Goal: Task Accomplishment & Management: Use online tool/utility

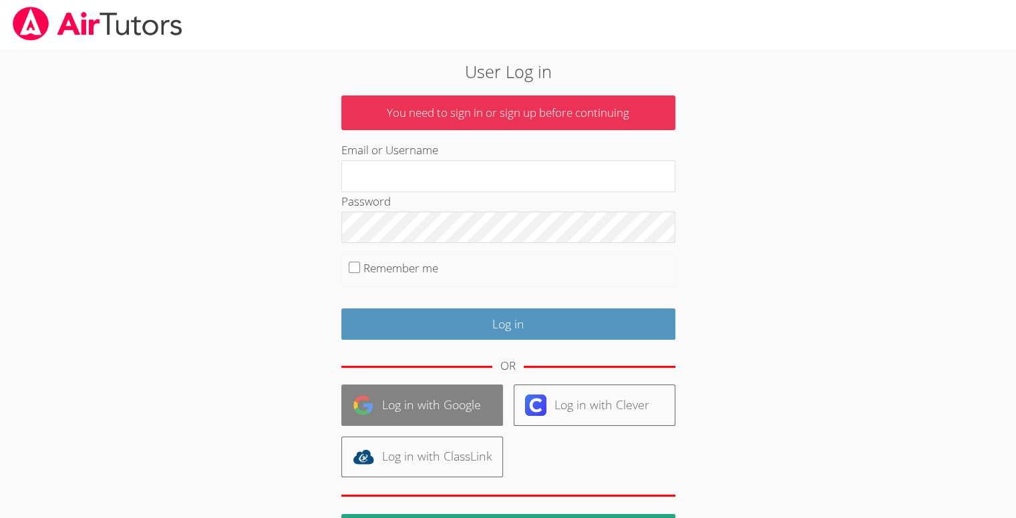
click at [433, 402] on link "Log in with Google" at bounding box center [422, 405] width 162 height 41
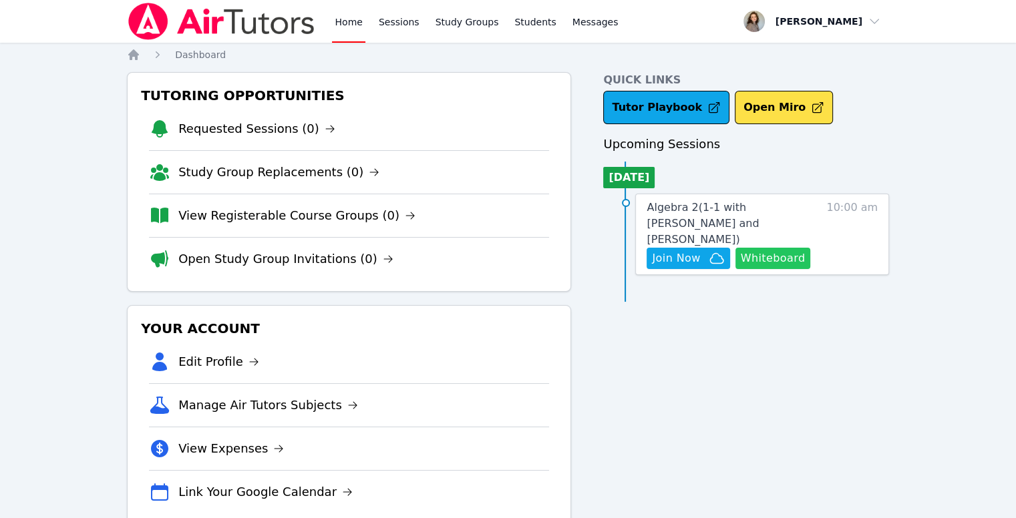
click at [768, 248] on button "Whiteboard" at bounding box center [773, 258] width 75 height 21
click at [570, 39] on link "Messages" at bounding box center [595, 21] width 51 height 43
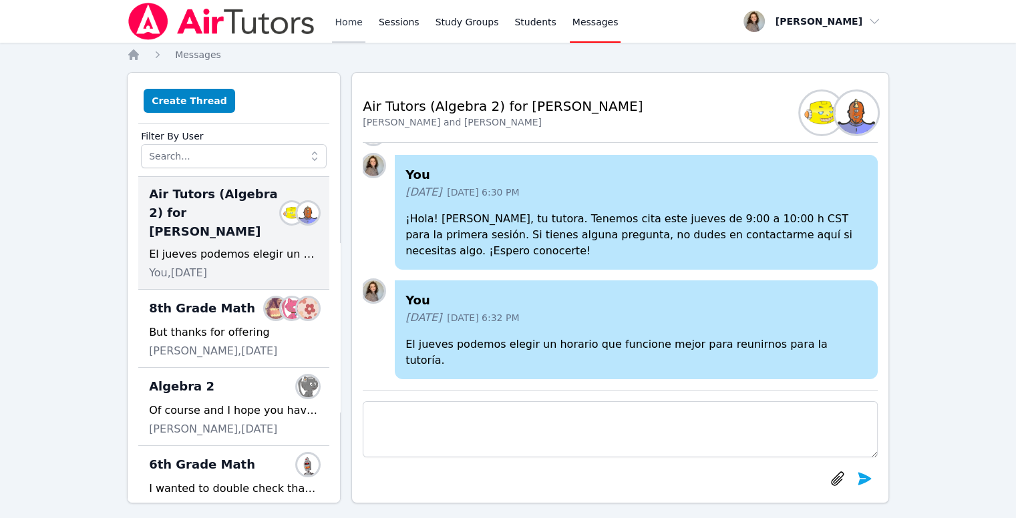
click at [361, 20] on link "Home" at bounding box center [348, 21] width 33 height 43
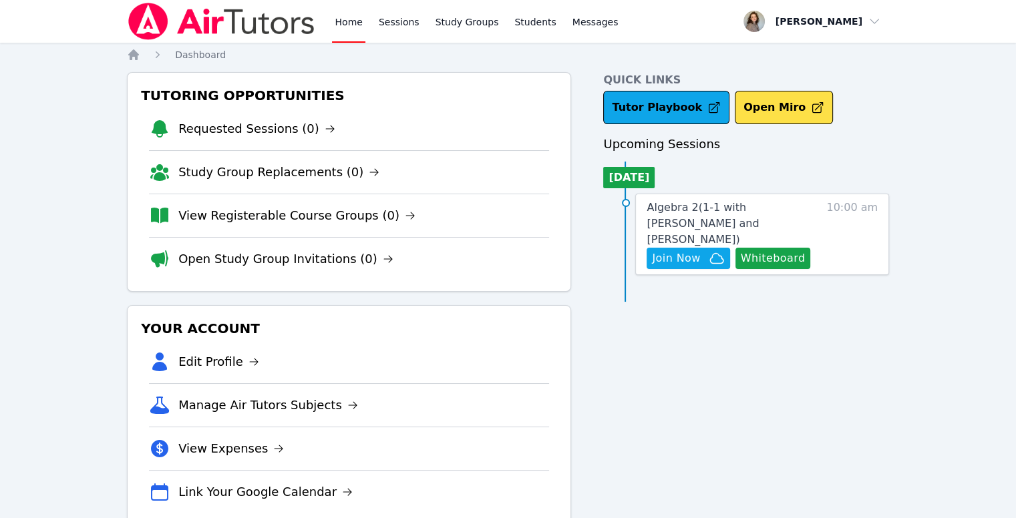
click at [446, 59] on nav "Home Dashboard" at bounding box center [508, 54] width 762 height 13
click at [573, 23] on span "Messages" at bounding box center [596, 21] width 46 height 13
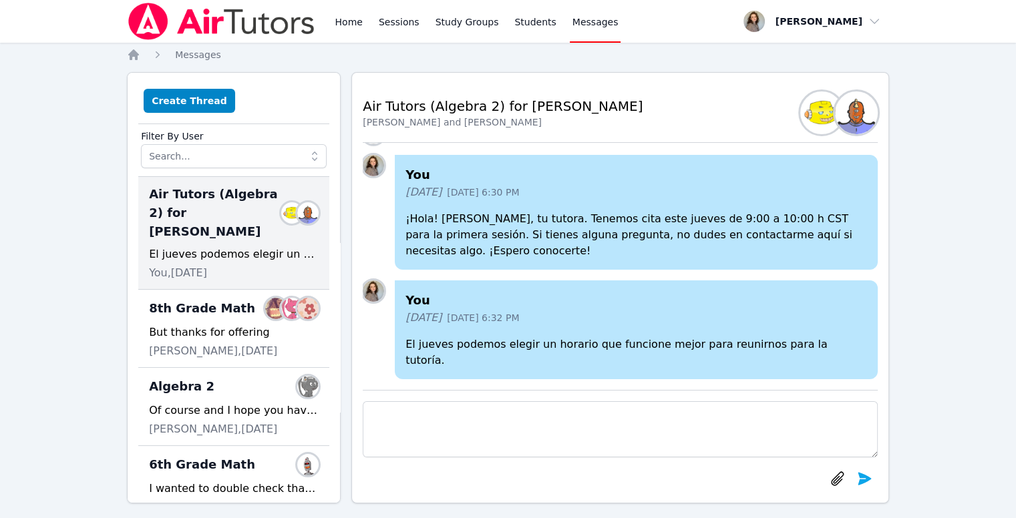
click at [377, 176] on img at bounding box center [373, 165] width 21 height 21
click at [763, 26] on span "button" at bounding box center [813, 21] width 146 height 29
click at [772, 47] on link "Profile" at bounding box center [817, 52] width 128 height 24
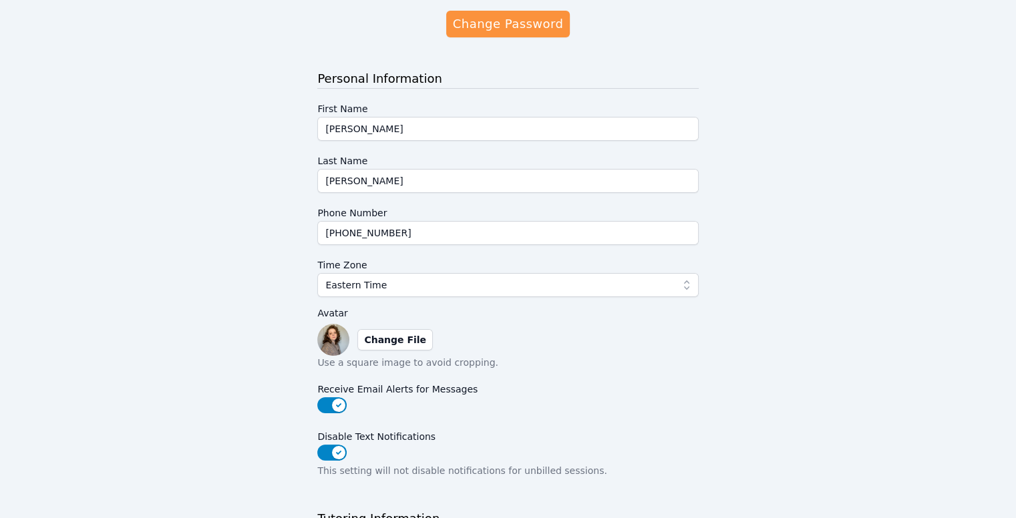
scroll to position [111, 0]
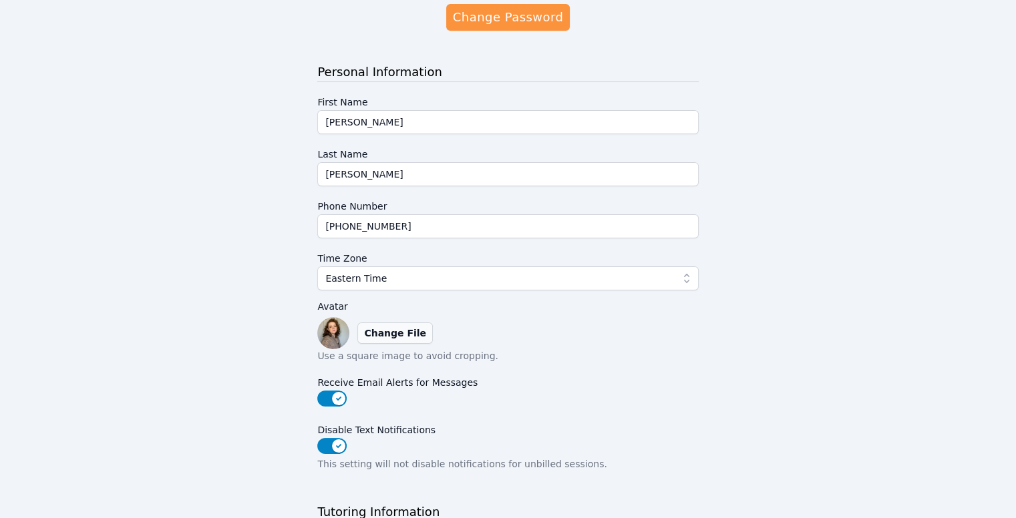
click at [386, 340] on label "Change File" at bounding box center [394, 333] width 75 height 21
click at [0, 0] on input "Change File" at bounding box center [0, 0] width 0 height 0
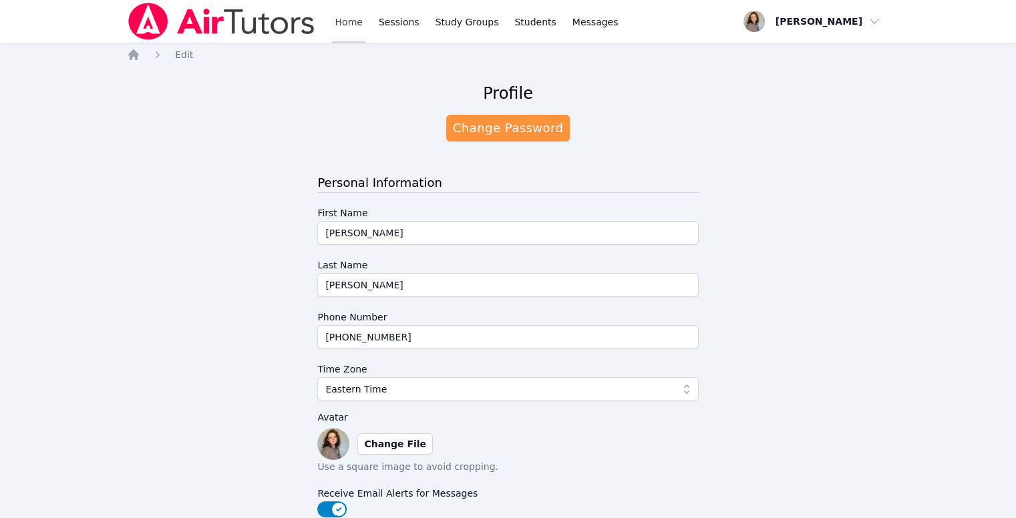
click at [348, 35] on link "Home" at bounding box center [348, 21] width 33 height 43
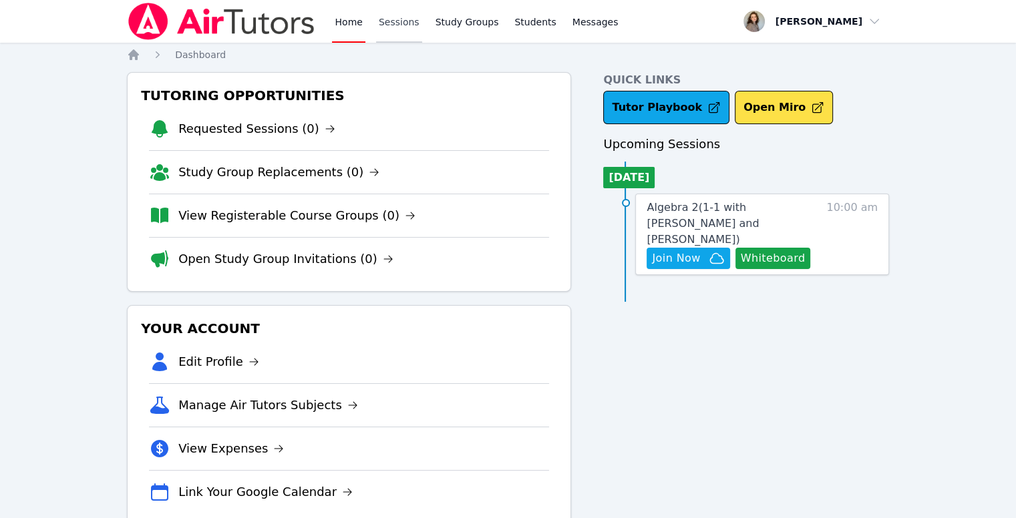
click at [406, 28] on link "Sessions" at bounding box center [399, 21] width 46 height 43
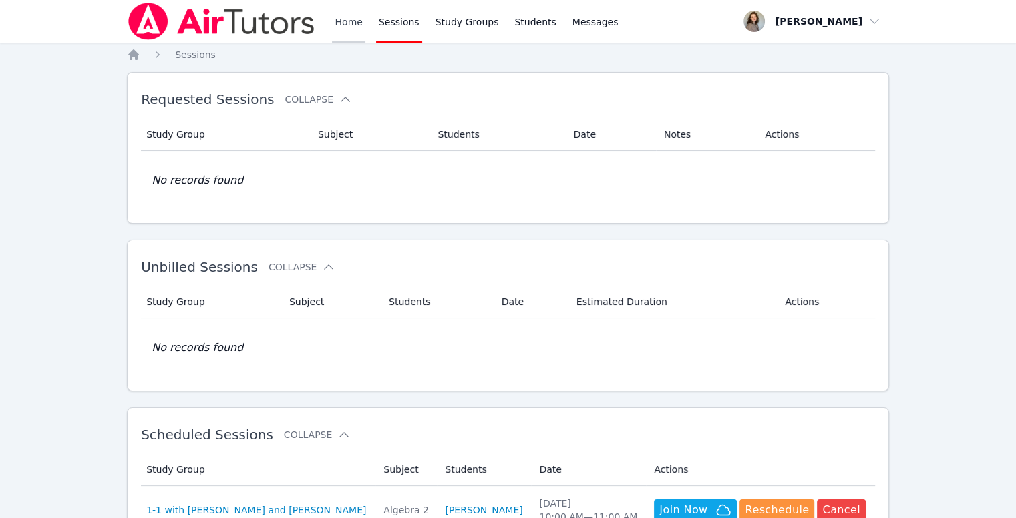
click at [351, 23] on link "Home" at bounding box center [348, 21] width 33 height 43
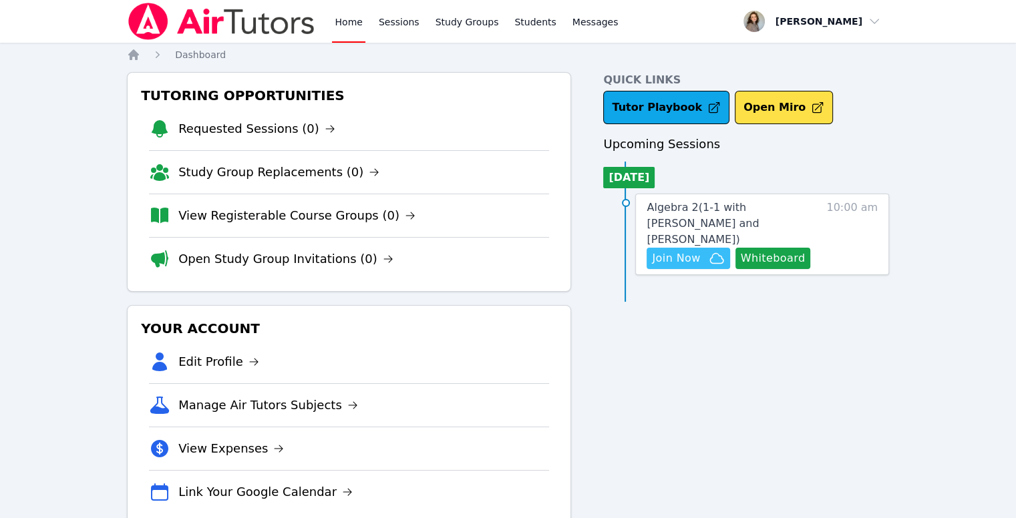
click at [687, 251] on span "Join Now" at bounding box center [676, 259] width 48 height 16
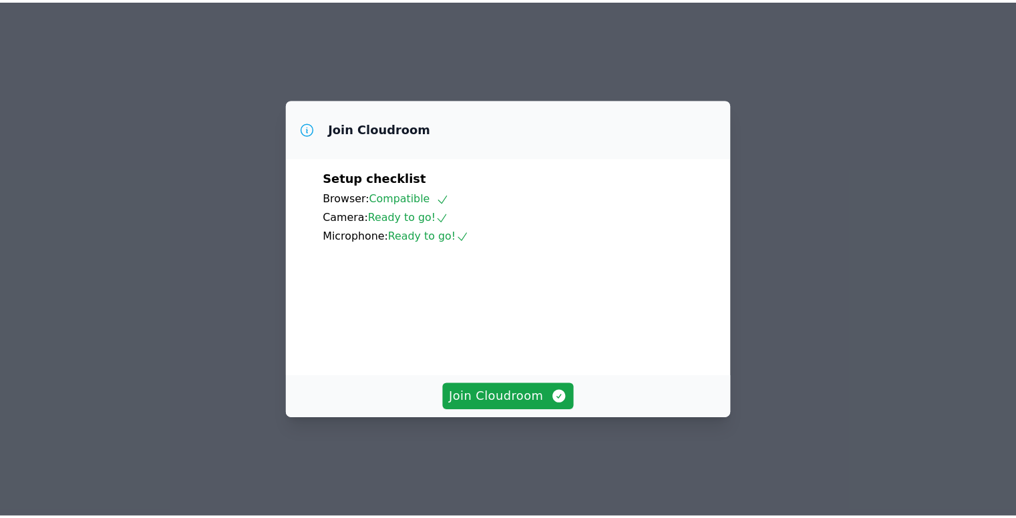
scroll to position [61, 0]
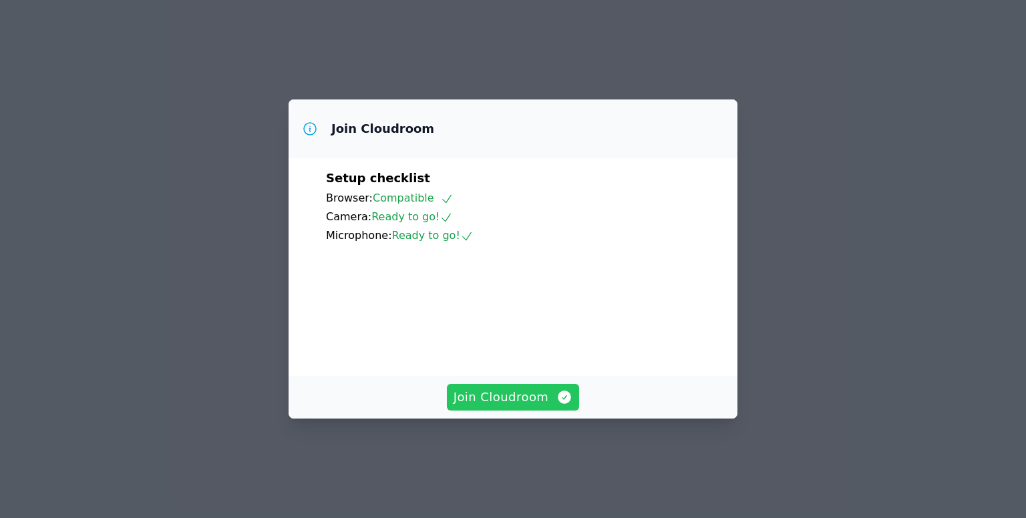
click at [526, 407] on span "Join Cloudroom" at bounding box center [514, 397] width 120 height 19
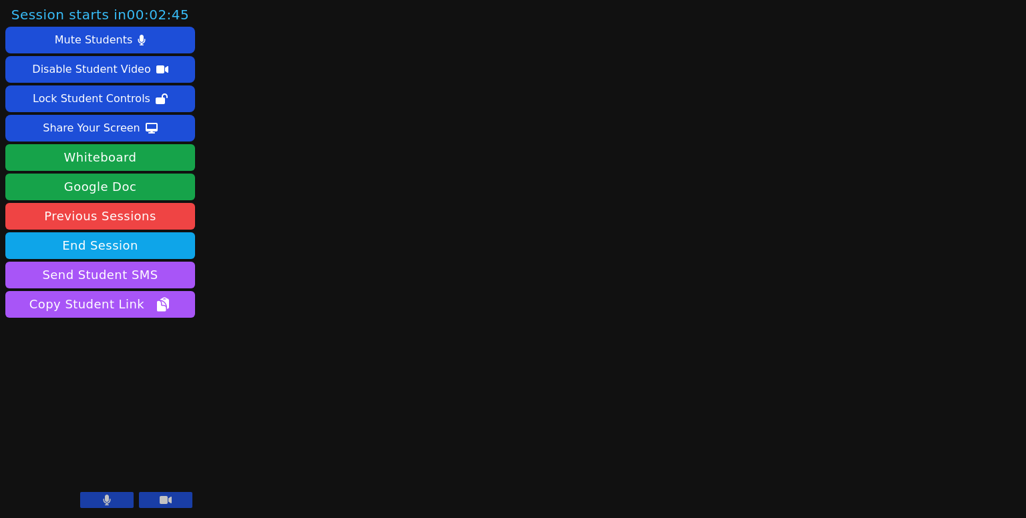
click at [102, 498] on button at bounding box center [106, 500] width 53 height 16
click at [844, 365] on div "Session starts in 00:02:14 Mute Students Disable Student Video Lock Student Con…" at bounding box center [513, 259] width 1026 height 518
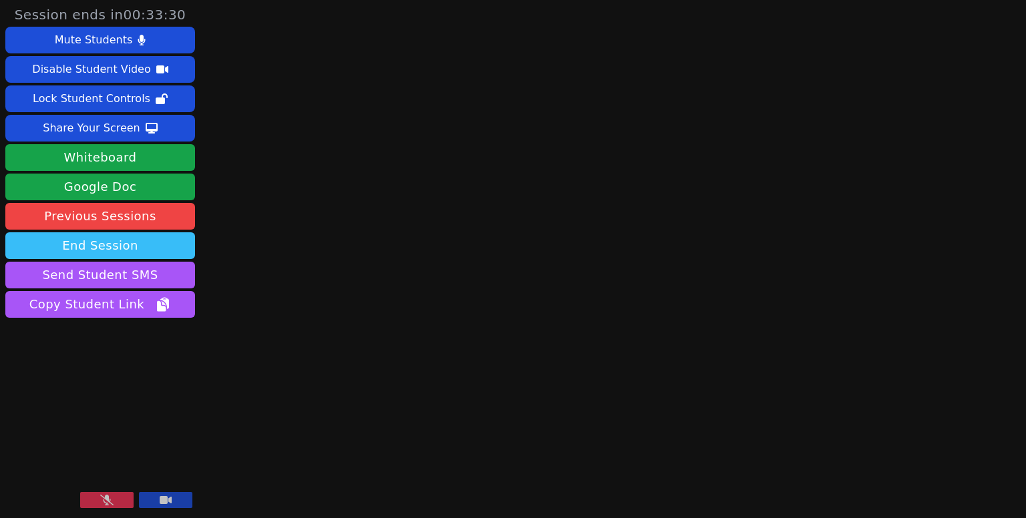
click at [132, 244] on button "End Session" at bounding box center [100, 246] width 190 height 27
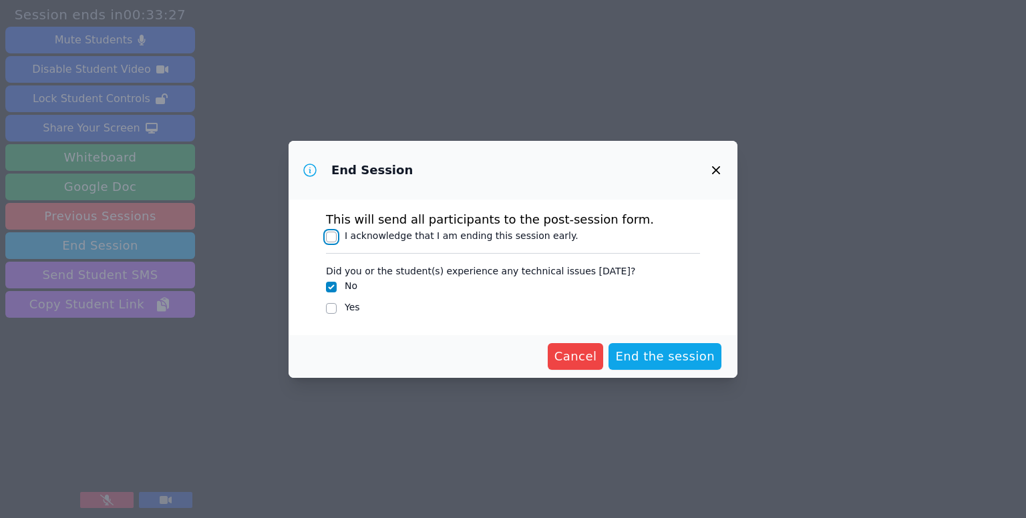
click at [334, 234] on input "I acknowledge that I am ending this session early." at bounding box center [331, 237] width 11 height 11
checkbox input "true"
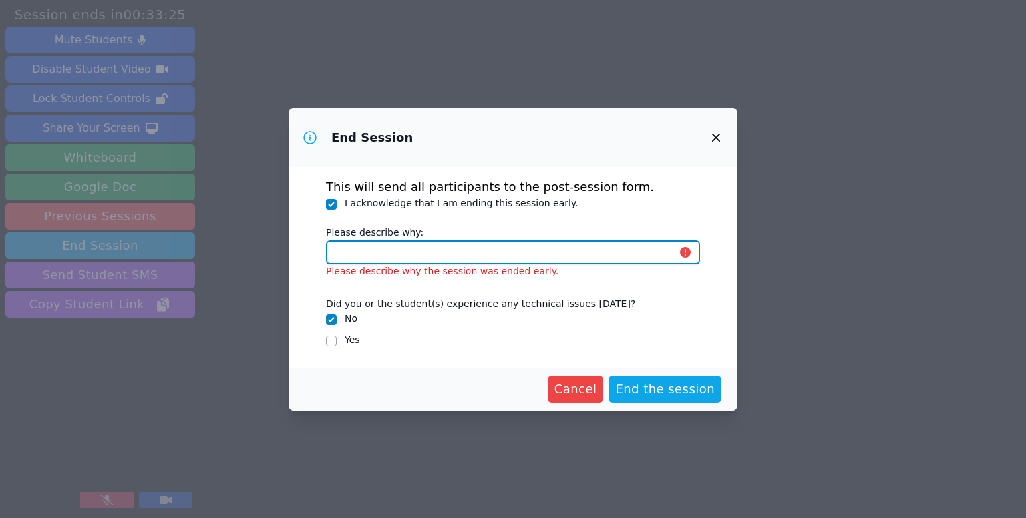
click at [377, 263] on input "Please describe why:" at bounding box center [513, 253] width 374 height 24
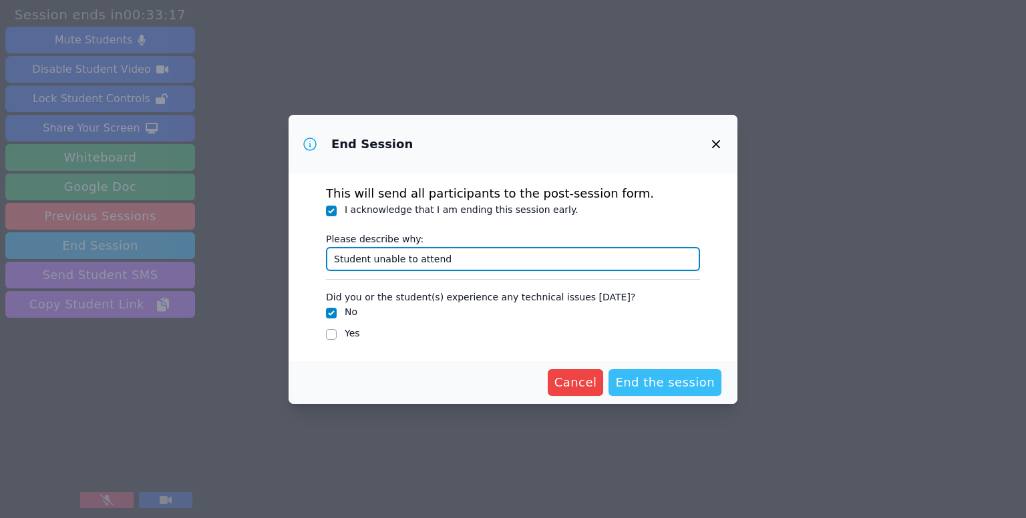
type input "Student unable to attend"
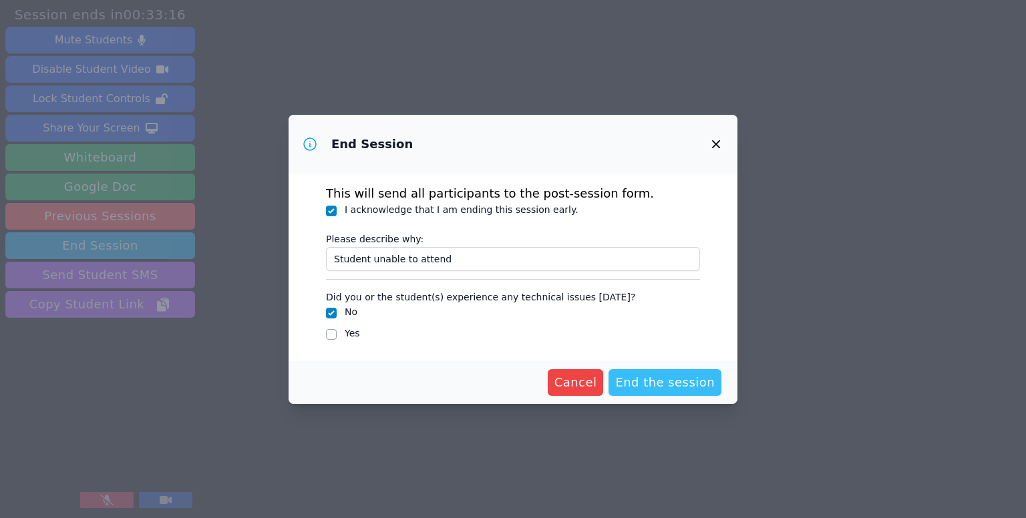
click at [665, 383] on span "End the session" at bounding box center [665, 382] width 100 height 19
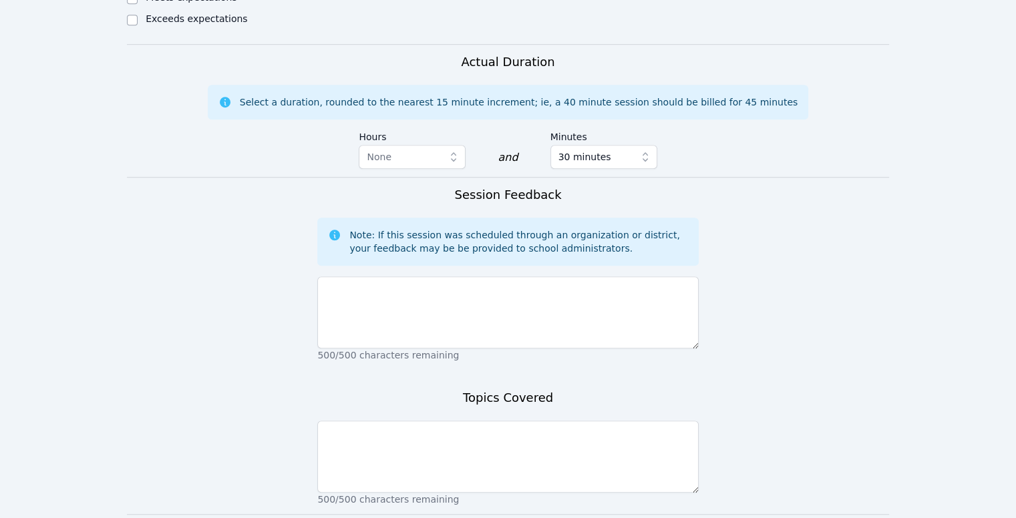
scroll to position [943, 0]
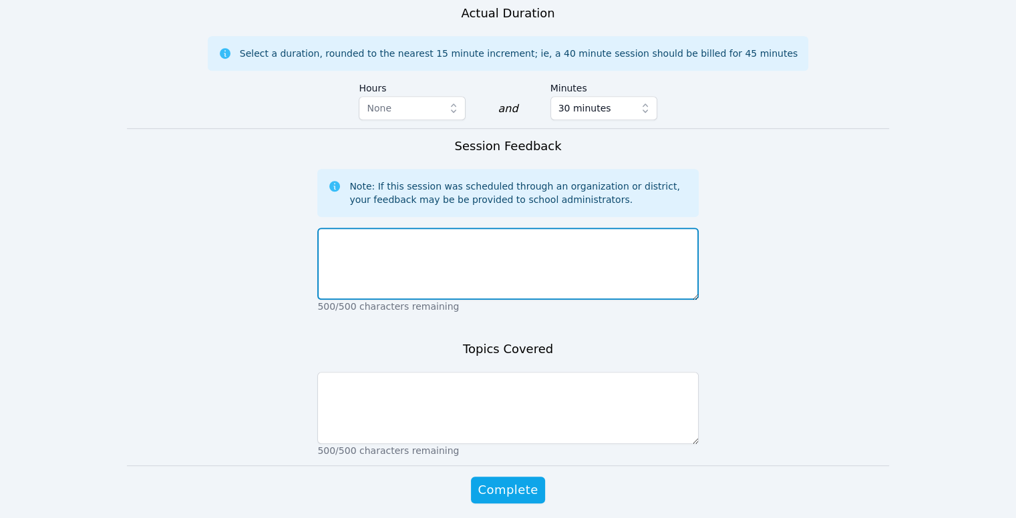
click at [440, 228] on textarea at bounding box center [507, 264] width 381 height 72
click at [479, 228] on textarea "I was informed the student could nto attend this morning." at bounding box center [507, 264] width 381 height 72
click at [623, 228] on textarea "I was informed the student could not attend this morning." at bounding box center [507, 264] width 381 height 72
type textarea "I was informed the student could not attend this morning. I will try and resche…"
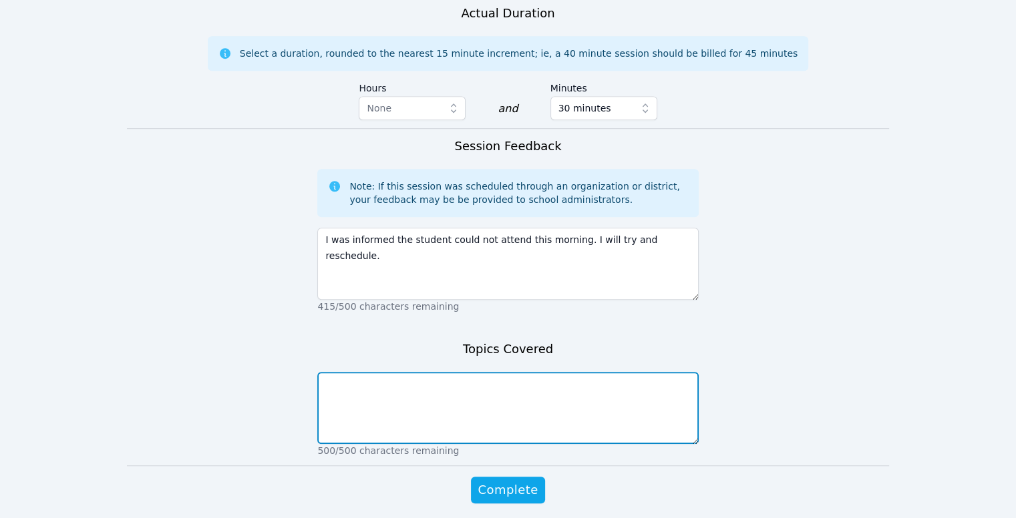
click at [556, 372] on textarea at bounding box center [507, 408] width 381 height 72
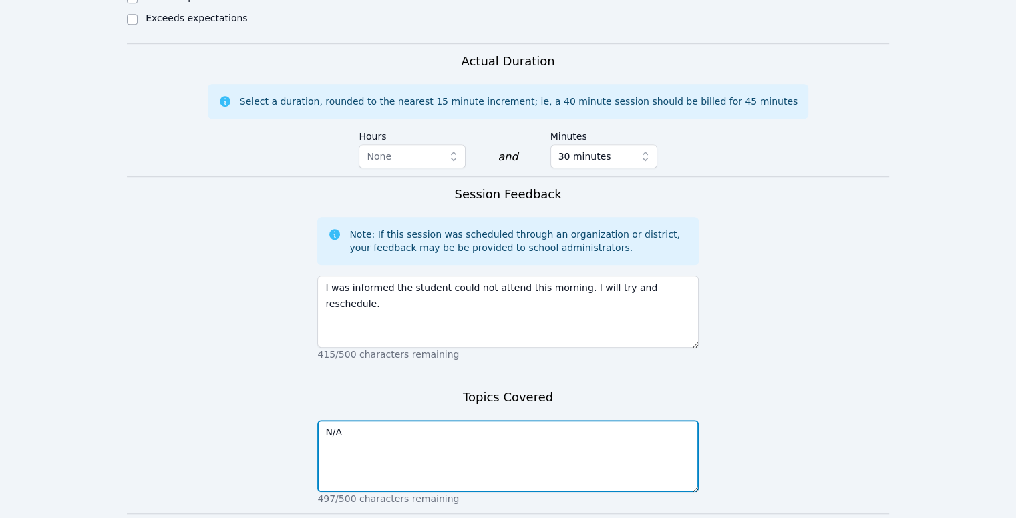
scroll to position [895, 0]
type textarea "N/A"
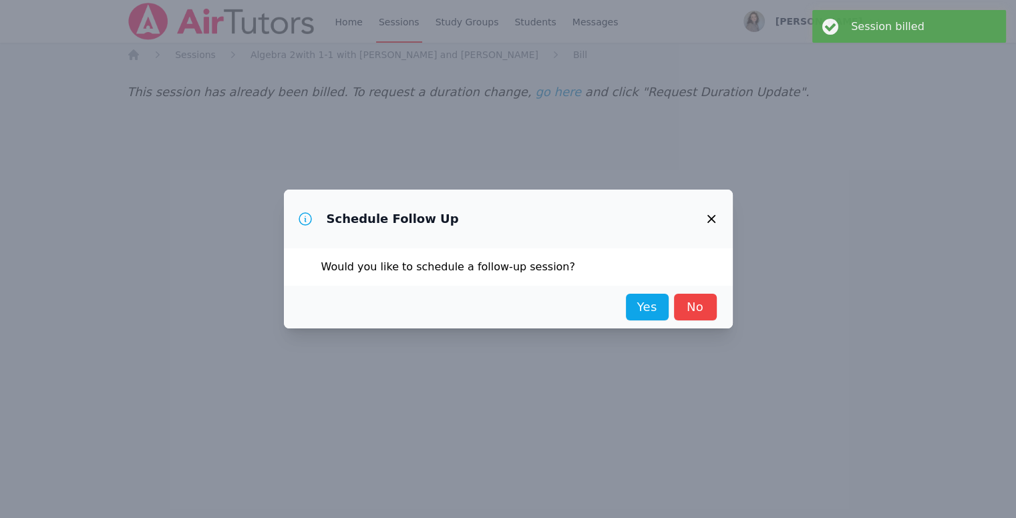
scroll to position [0, 0]
click at [717, 311] on link "No" at bounding box center [700, 307] width 43 height 27
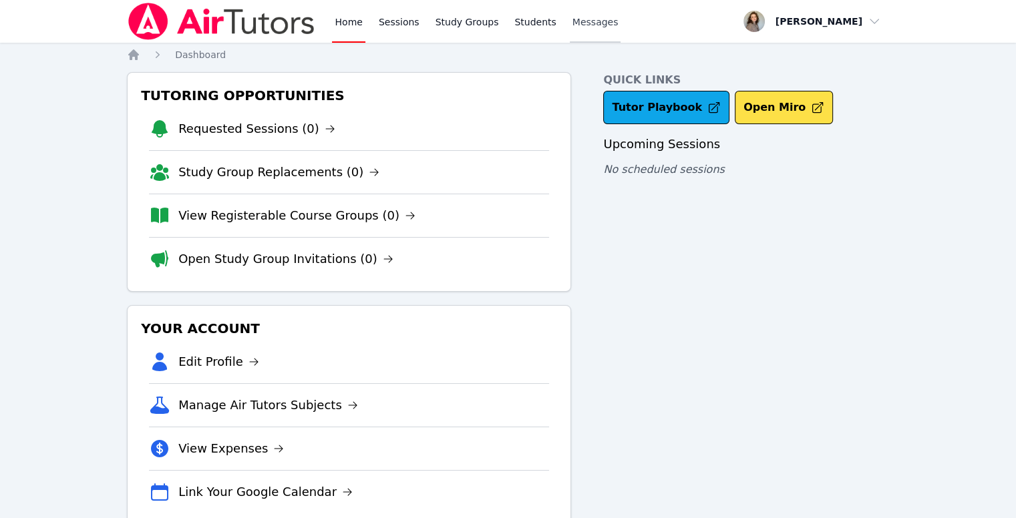
click at [573, 25] on span "Messages" at bounding box center [596, 21] width 46 height 13
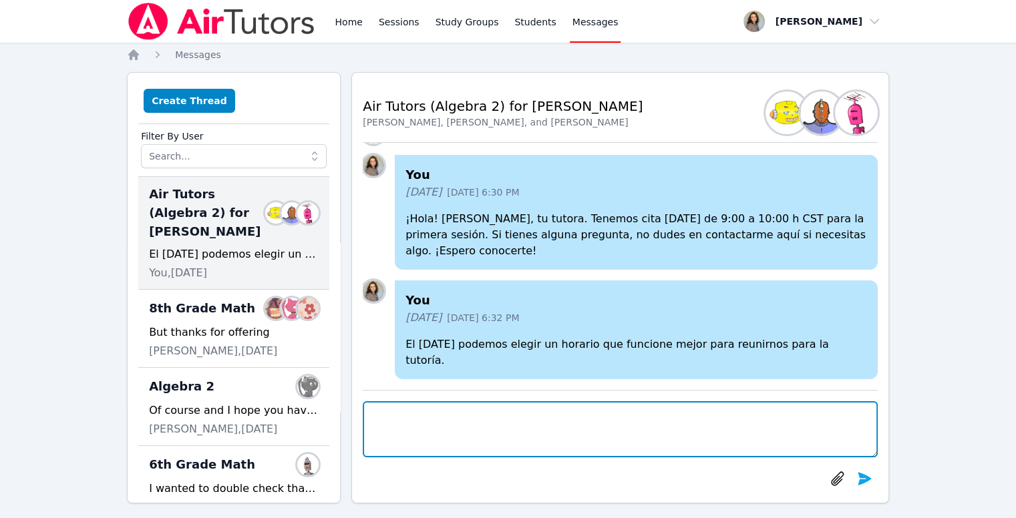
paste textarea "Sé que no pudiste venir esta mañana. ¿Podrías reprogramar la cita?"
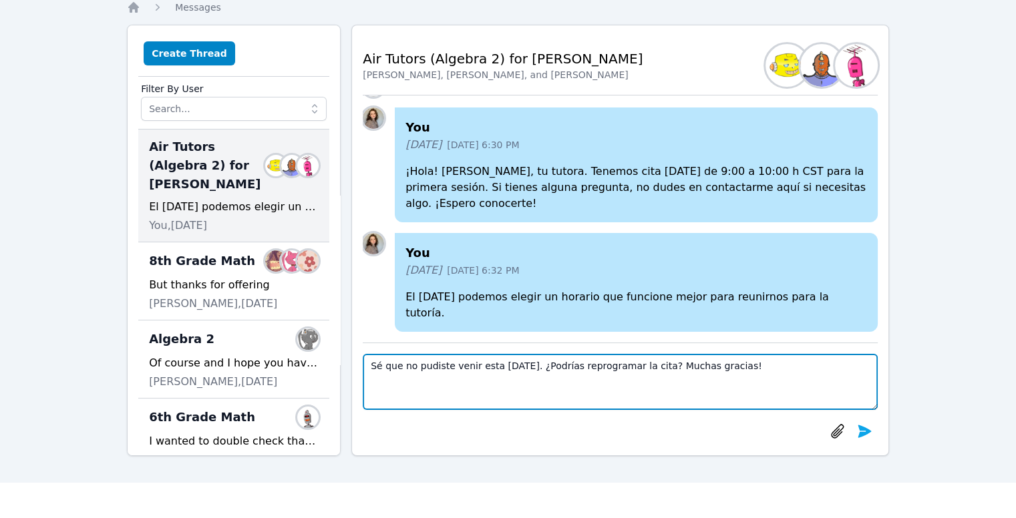
scroll to position [48, 0]
type textarea "Sé que no pudiste venir esta mañana. ¿Podrías reprogramar la cita? Muchas graci…"
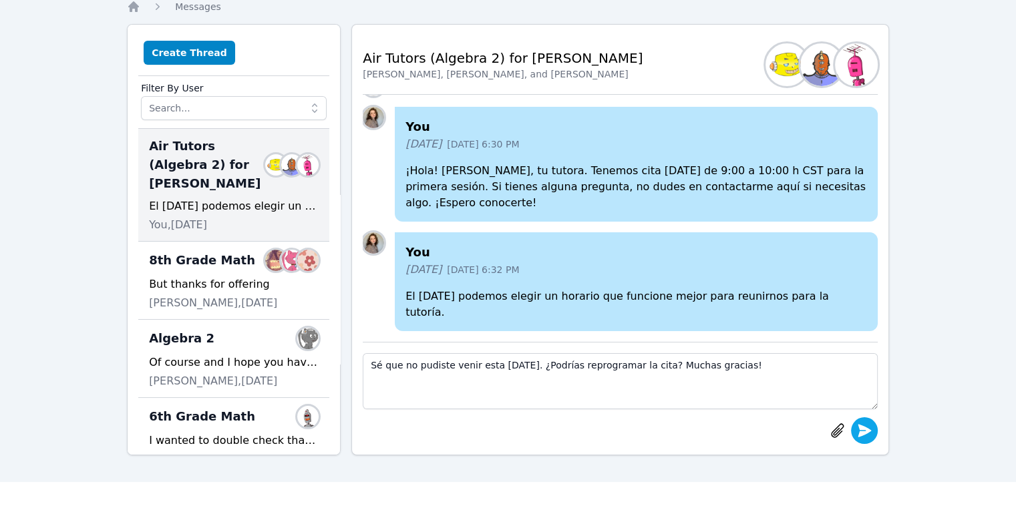
click at [871, 423] on icon "submit" at bounding box center [865, 431] width 16 height 16
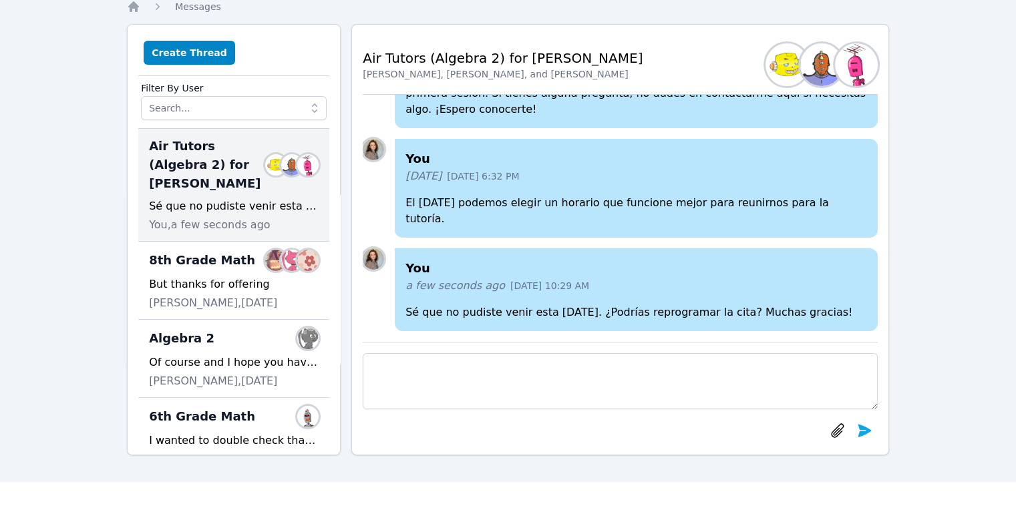
scroll to position [-11, 0]
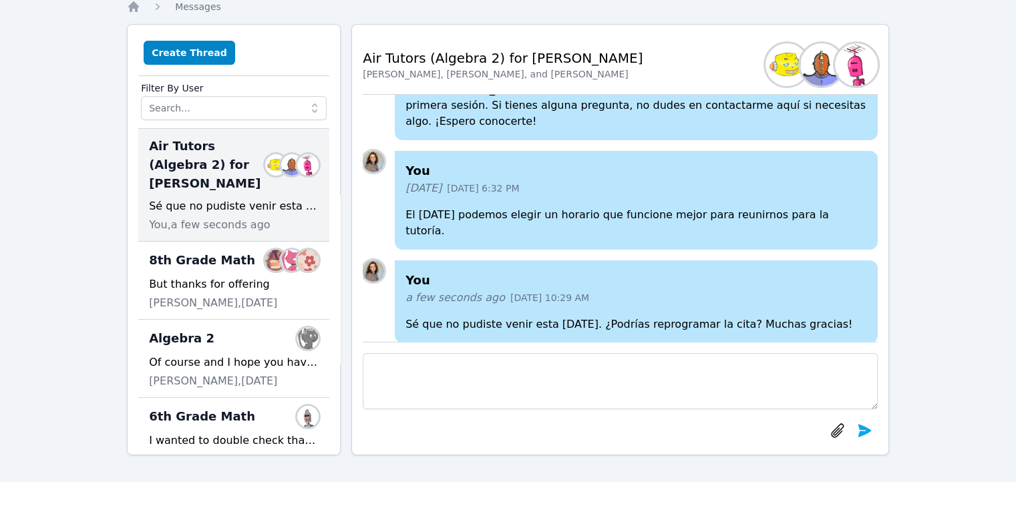
click at [569, 78] on div "Marisela Gonzalez, Yoselin Munoz, and Amy Herndon" at bounding box center [503, 73] width 280 height 13
